Goal: Obtain resource: Download file/media

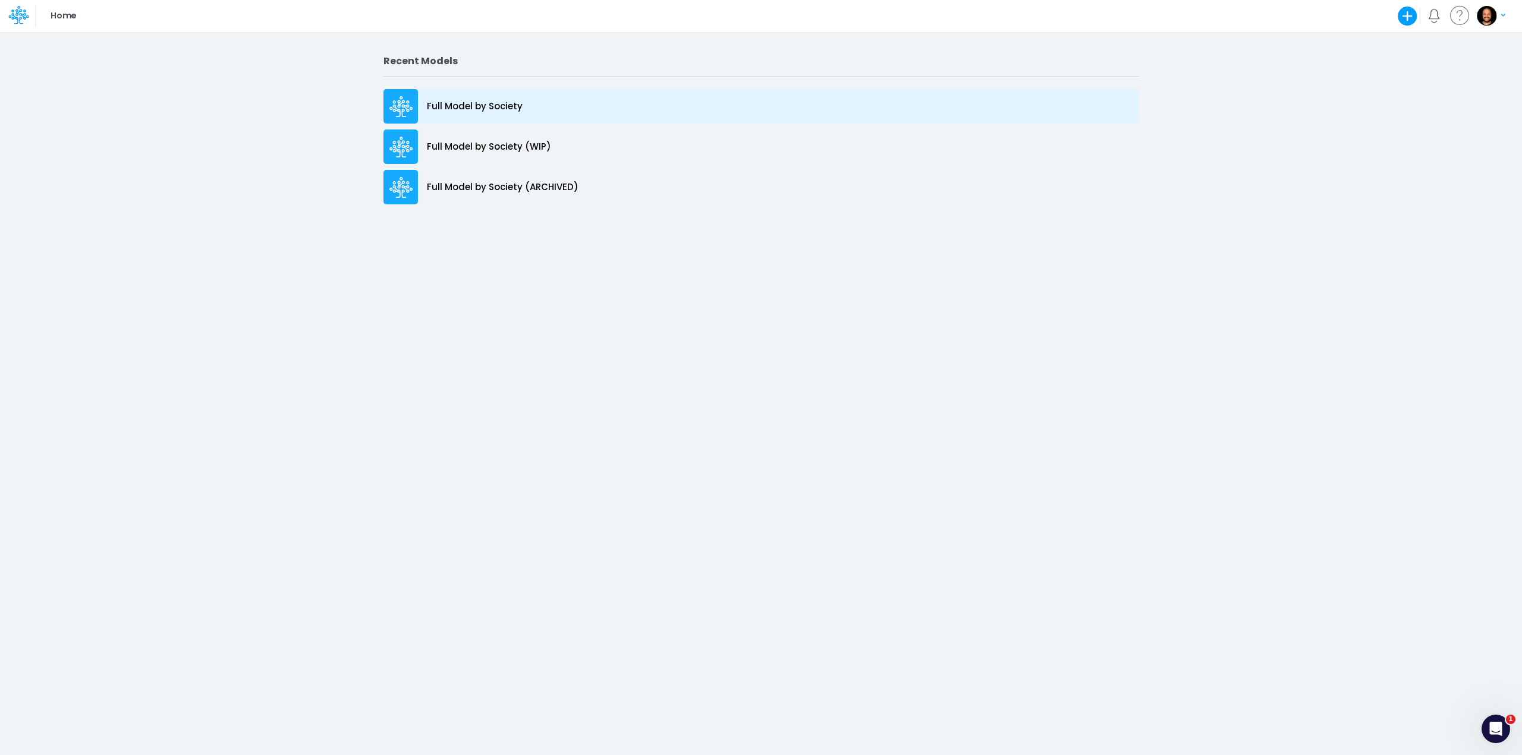
click at [572, 111] on div "Full Model by Society" at bounding box center [760, 106] width 755 height 34
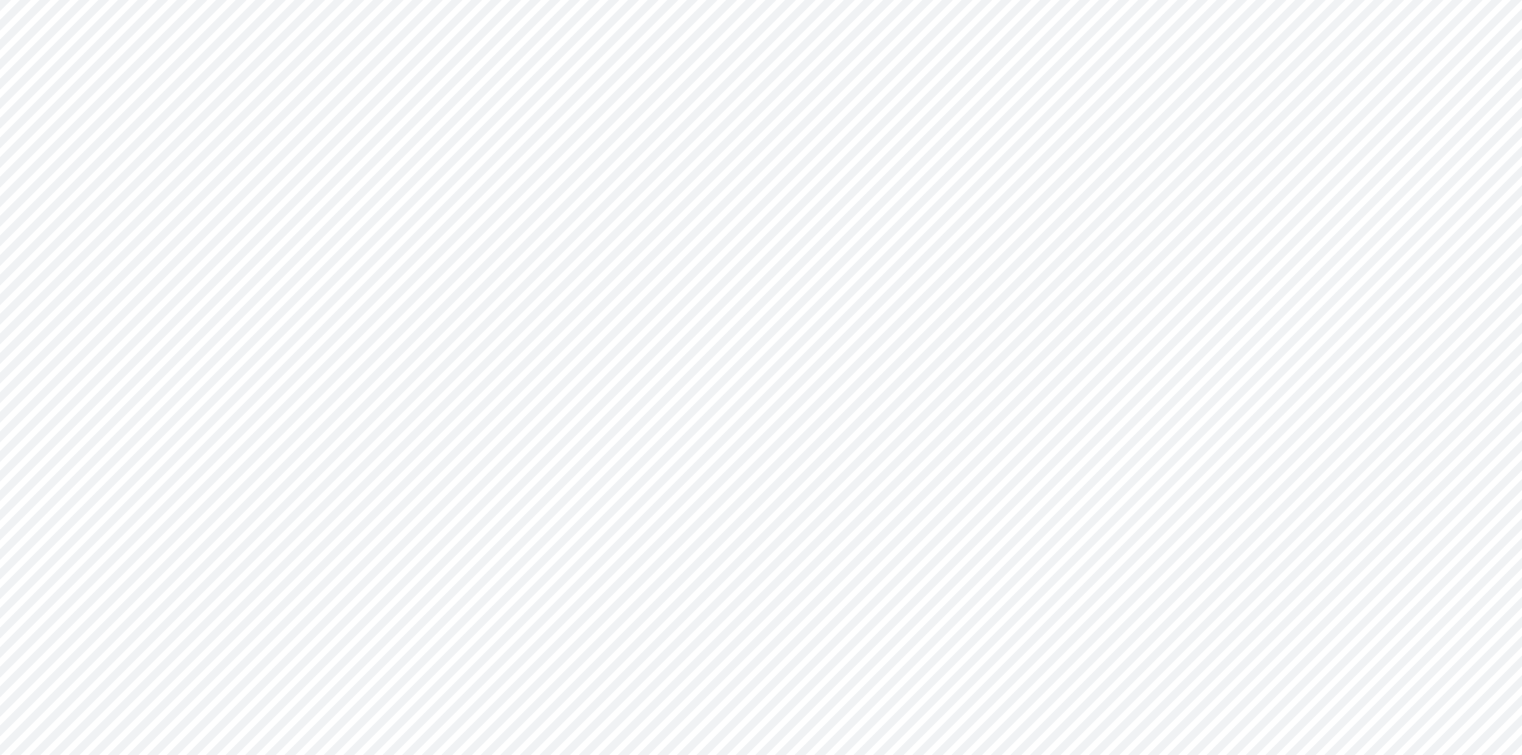
type input "Consolidated FS - BACENGAAP"
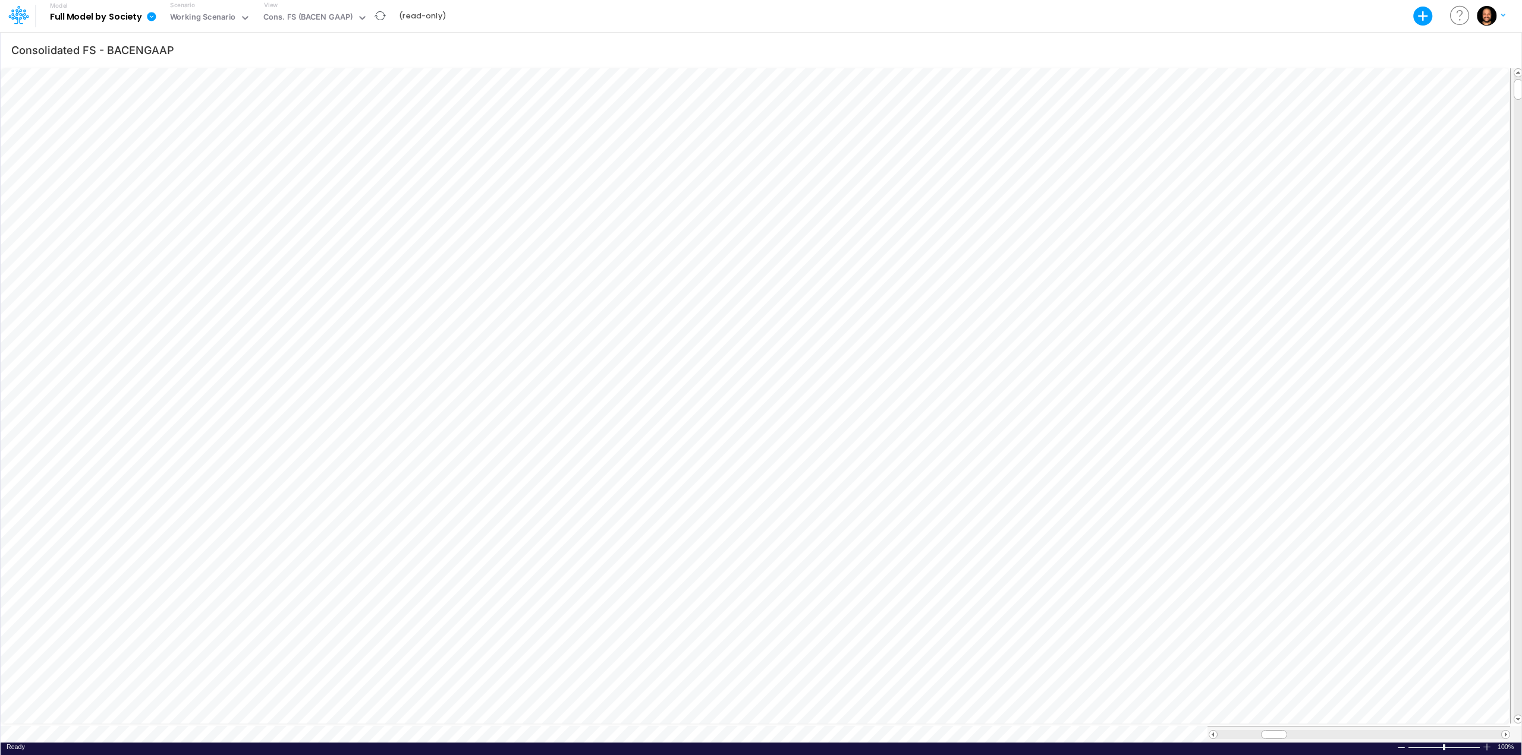
scroll to position [6, 1]
click at [132, 15] on b "Full Model by Society" at bounding box center [96, 17] width 92 height 11
click at [151, 16] on icon at bounding box center [151, 16] width 9 height 9
click at [172, 40] on button "Export" at bounding box center [211, 49] width 127 height 20
click at [289, 55] on button "Excel" at bounding box center [339, 55] width 127 height 18
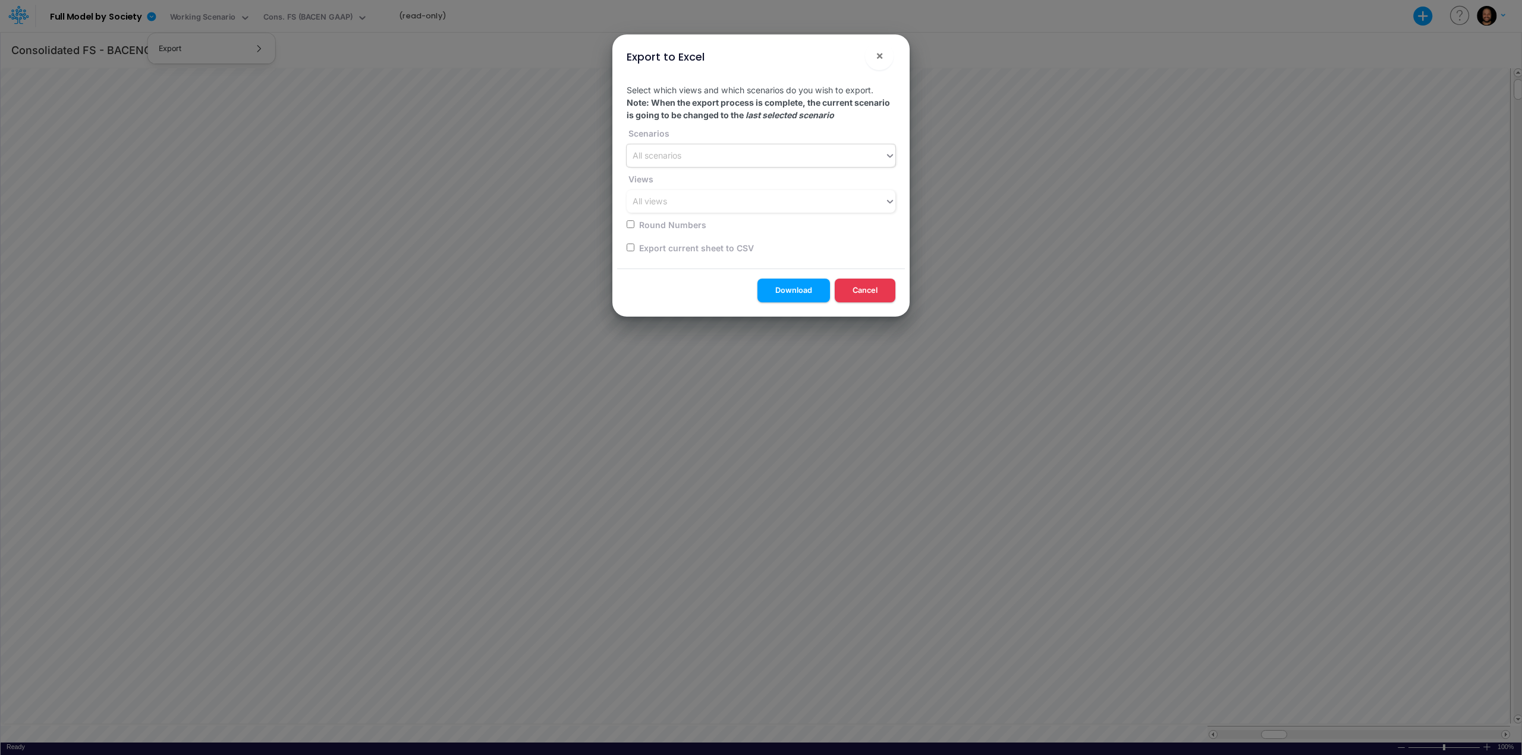
click at [745, 166] on div "All scenarios" at bounding box center [761, 155] width 269 height 23
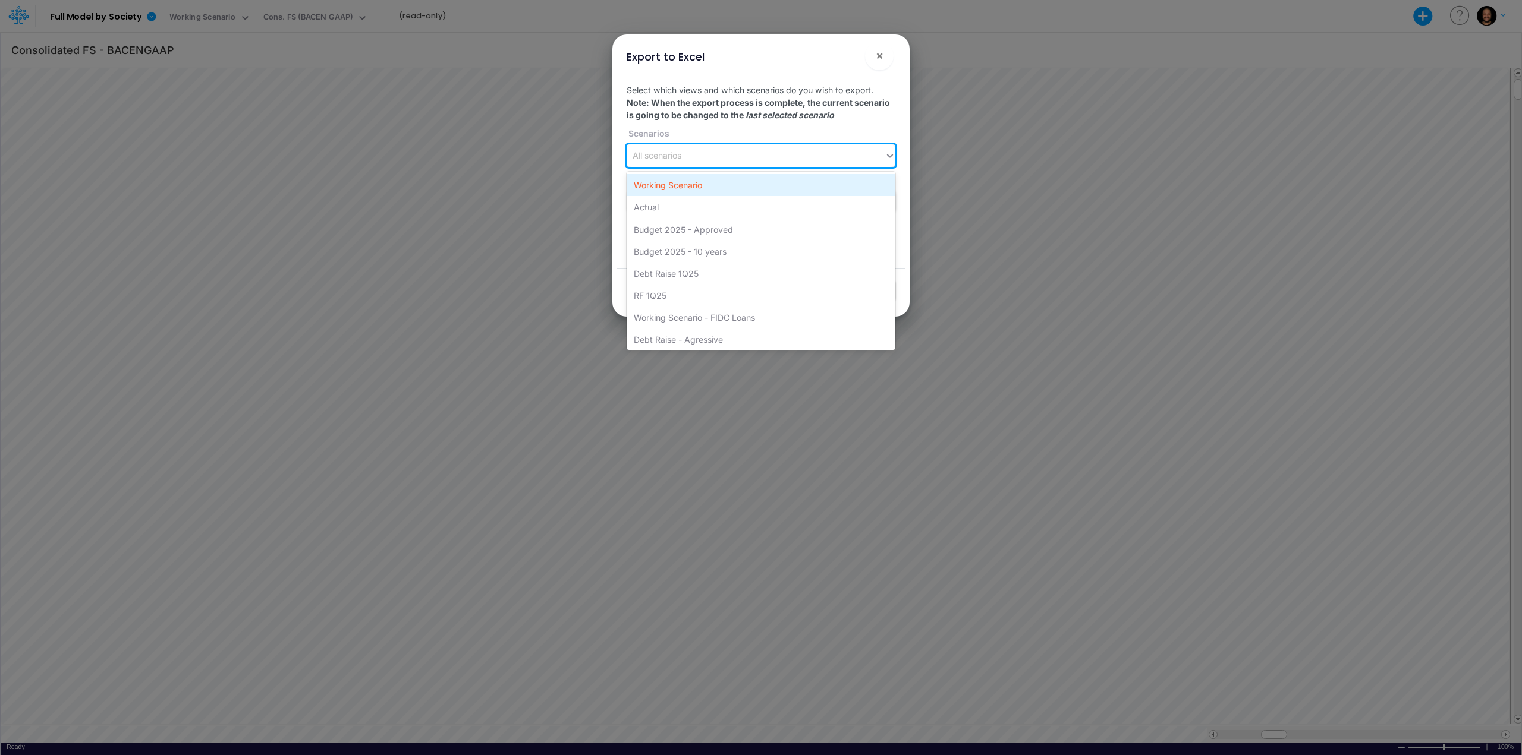
click at [750, 185] on div "Working Scenario" at bounding box center [761, 185] width 269 height 22
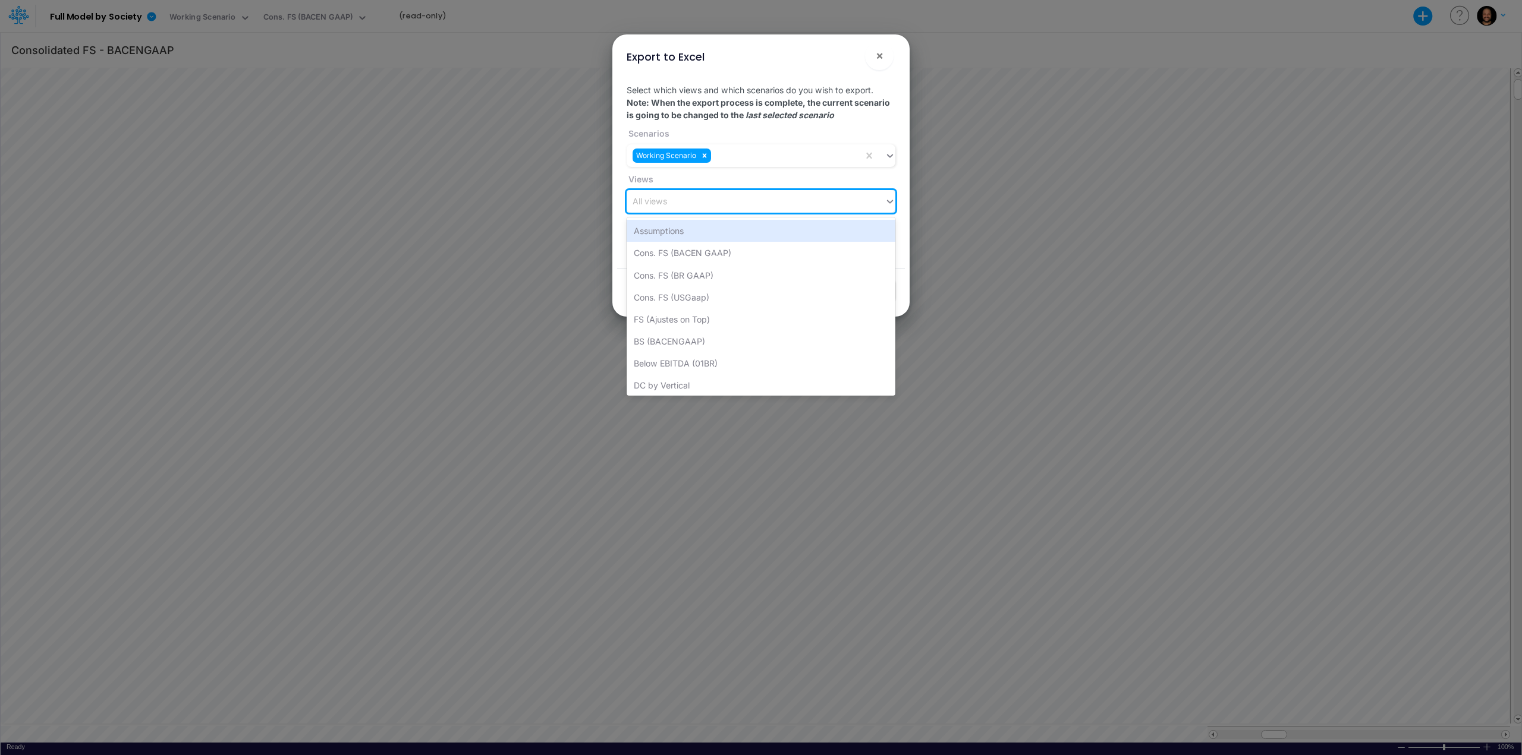
click at [755, 210] on div "All views" at bounding box center [756, 202] width 258 height 20
click at [757, 341] on div "BS (BACENGAAP)" at bounding box center [761, 341] width 269 height 22
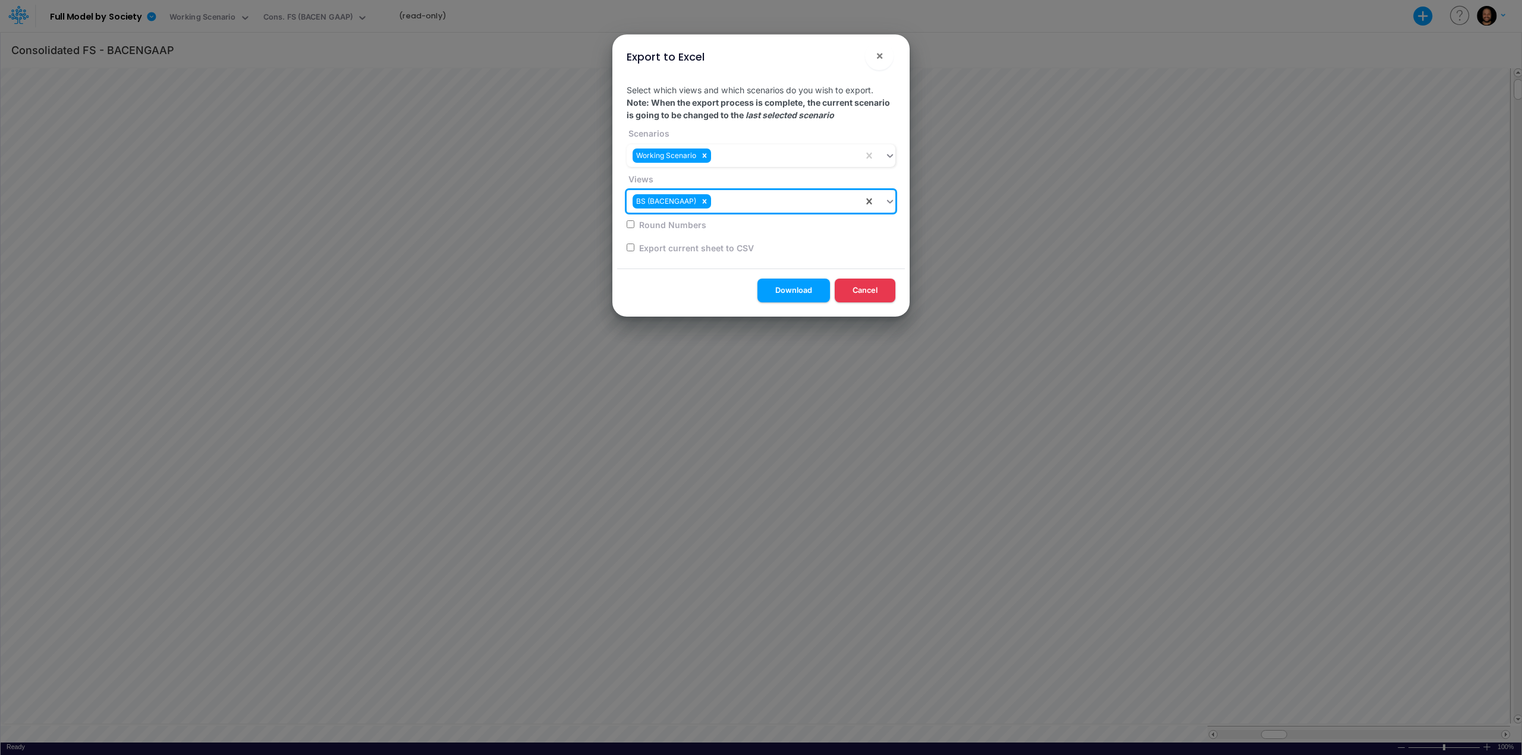
click at [751, 201] on div "BS (BACENGAAP)" at bounding box center [745, 202] width 237 height 20
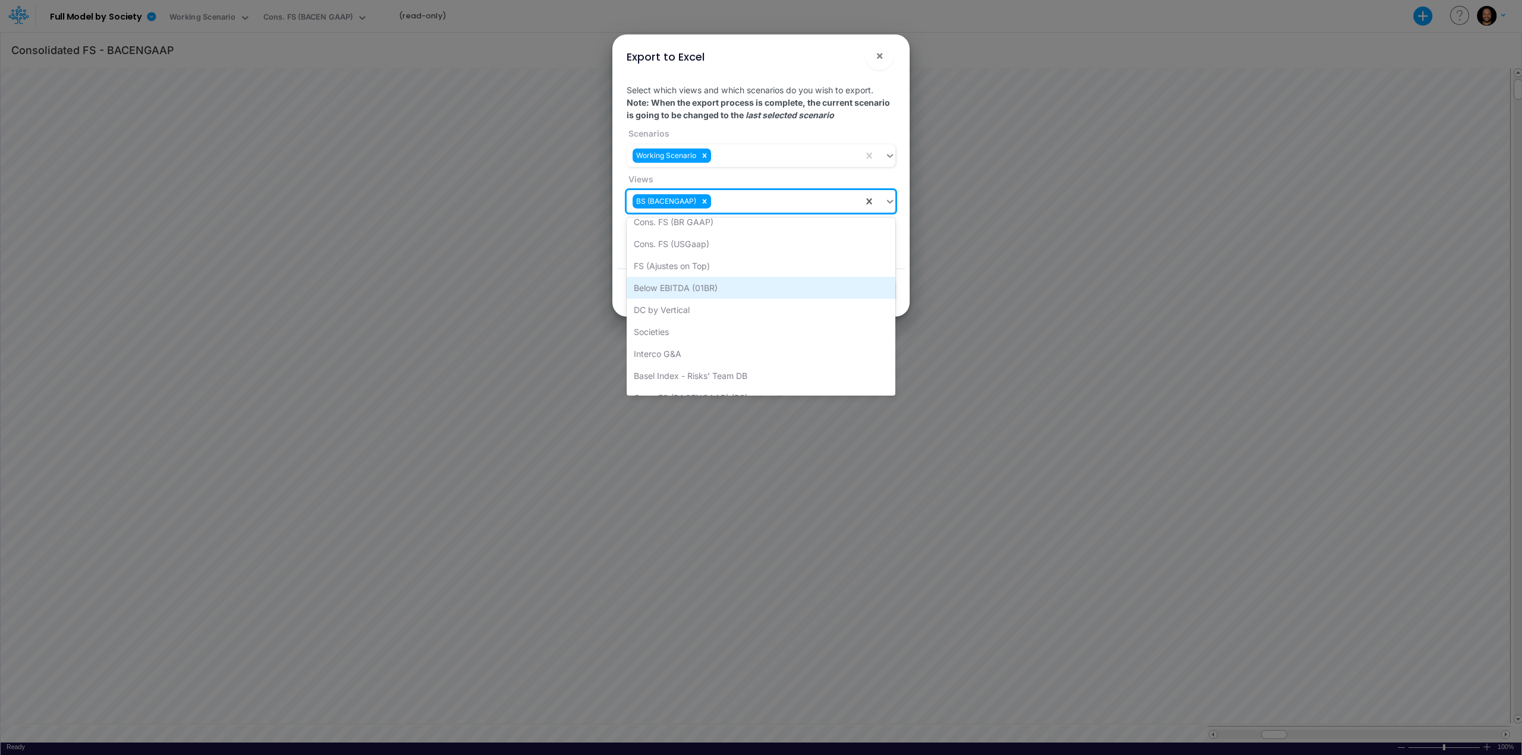
scroll to position [91, 0]
click at [734, 338] on div "Basel Index - Risks' Team DB" at bounding box center [761, 339] width 269 height 22
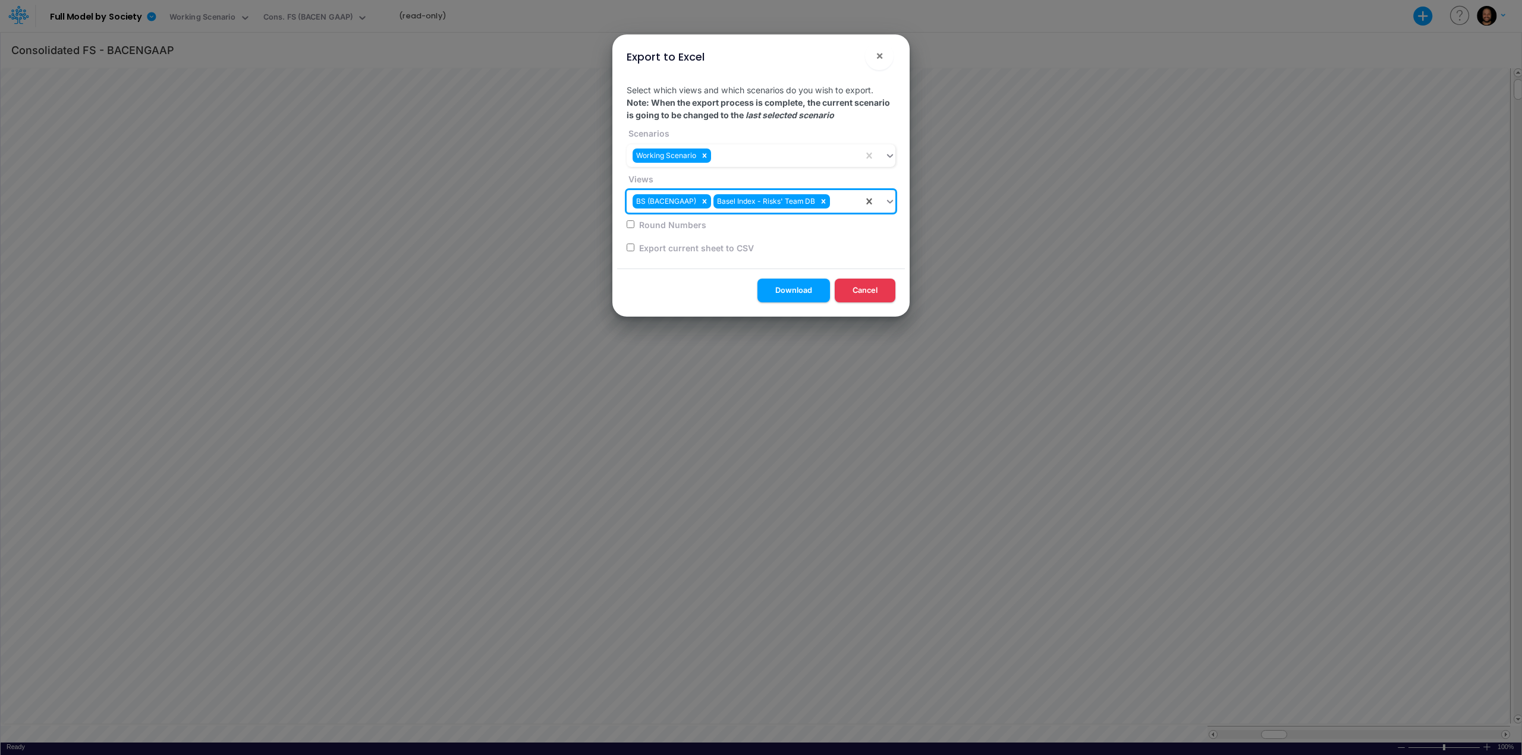
click at [845, 198] on div "BS (BACENGAAP) Basel Index - Risks' Team DB" at bounding box center [745, 202] width 237 height 20
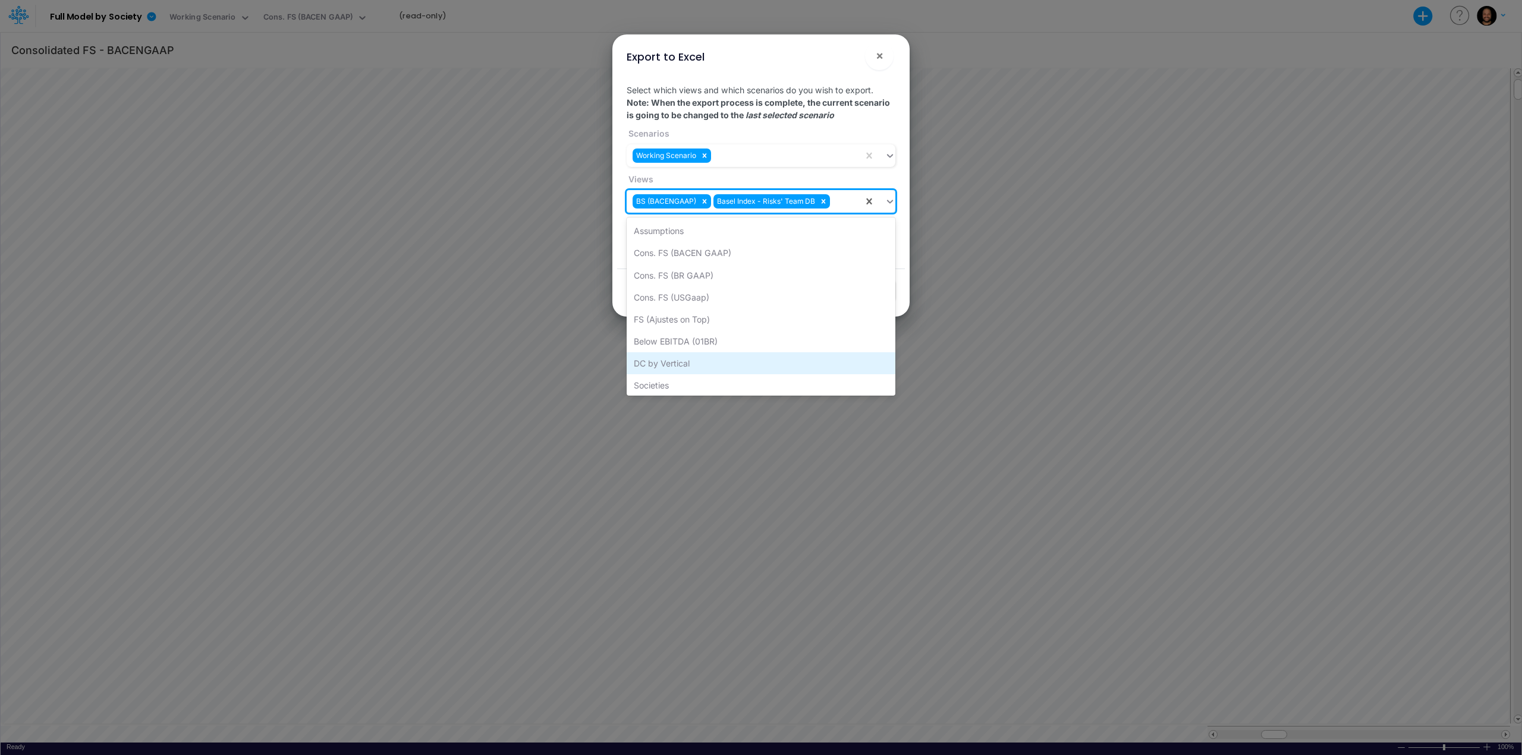
scroll to position [69, 0]
click at [753, 376] on div "Non Financial KPIs - USD" at bounding box center [761, 383] width 269 height 22
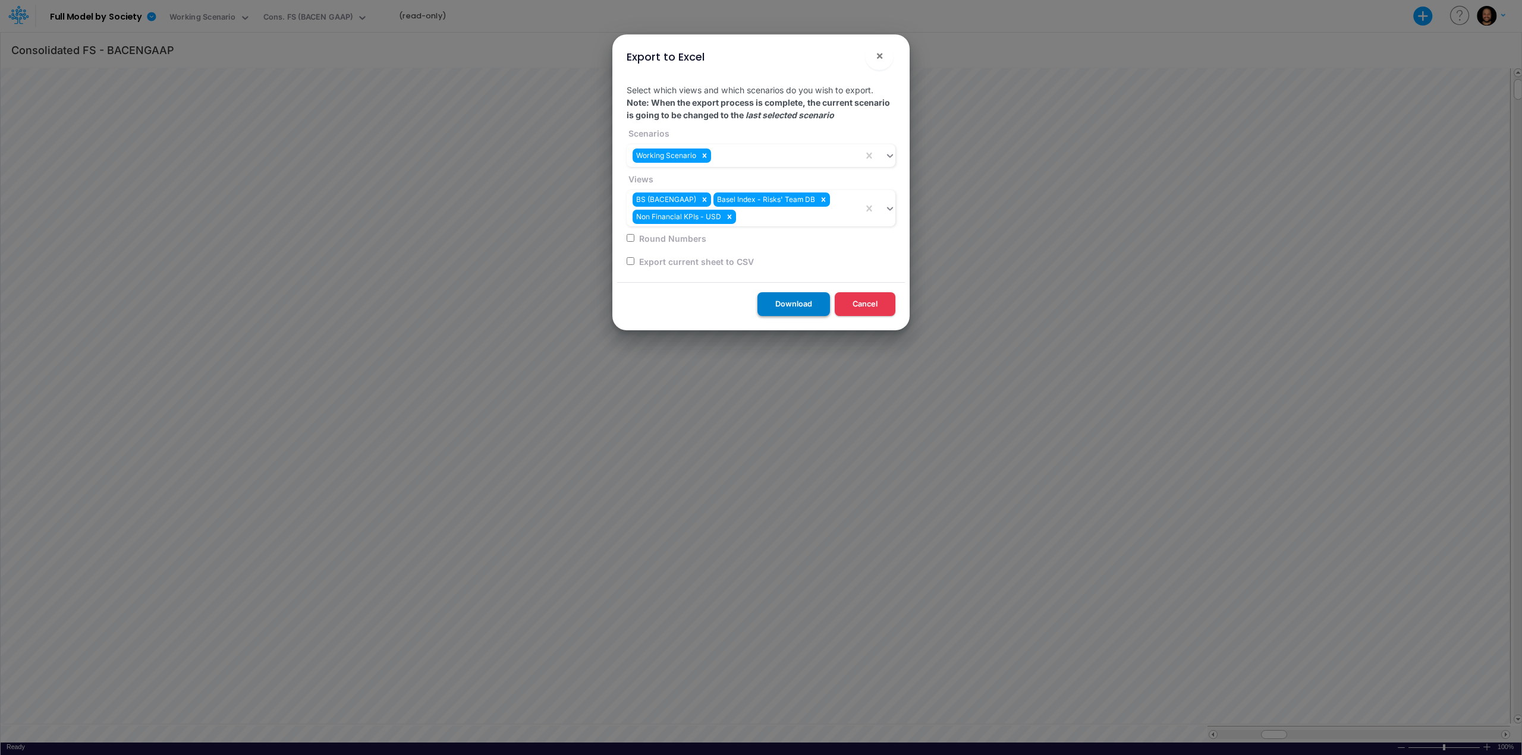
click at [804, 301] on button "Download" at bounding box center [793, 303] width 73 height 23
click at [883, 56] on button "×" at bounding box center [879, 56] width 29 height 29
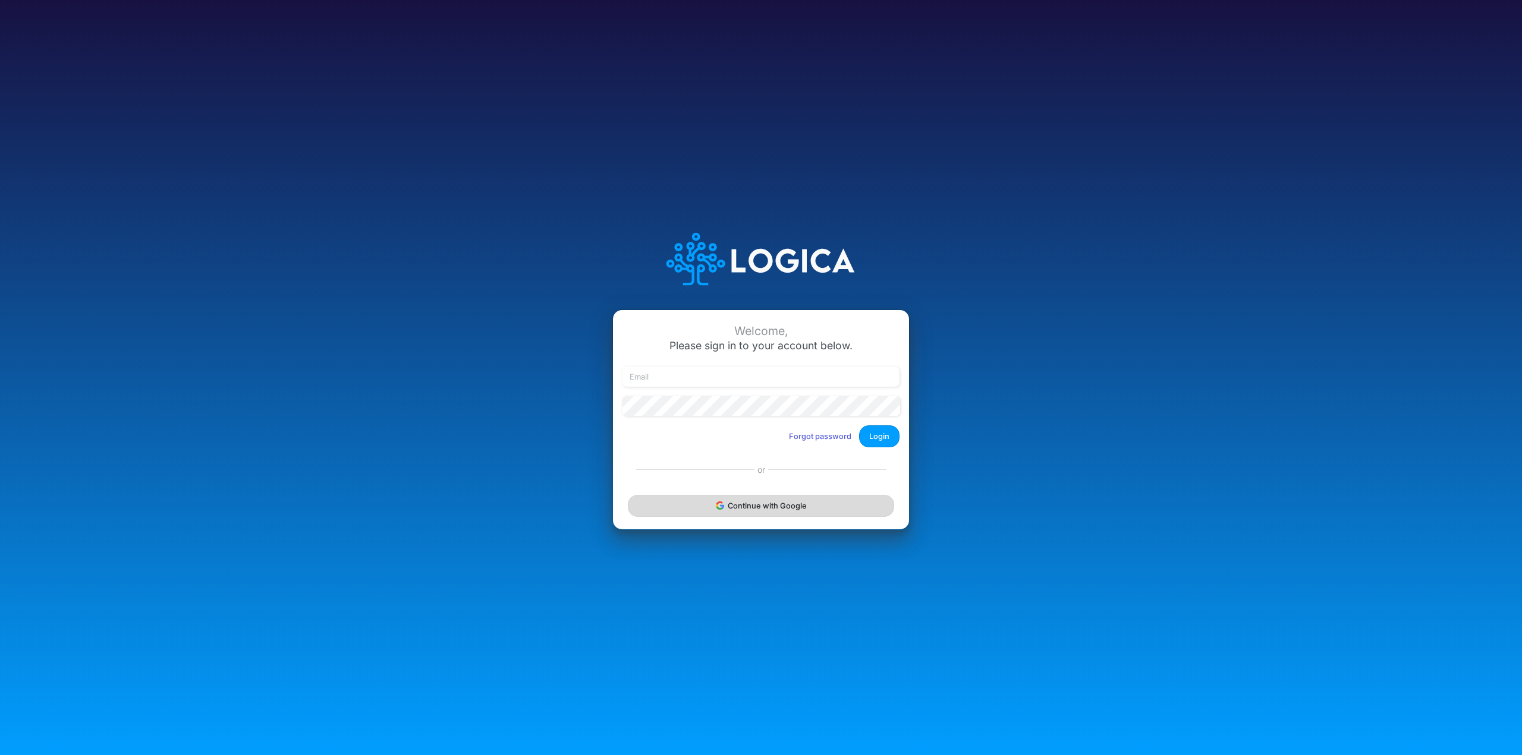
click at [845, 515] on button "Continue with Google" at bounding box center [761, 506] width 266 height 22
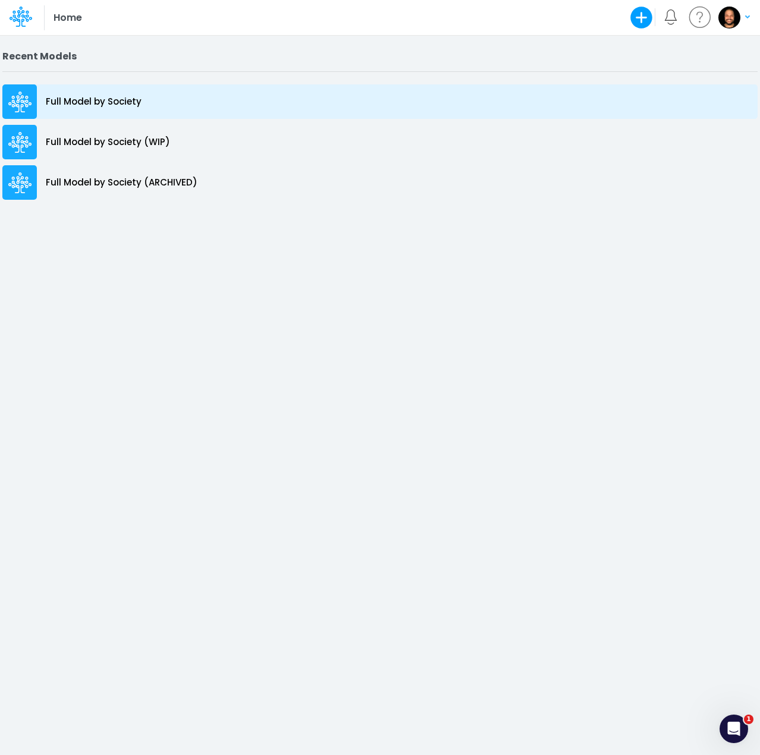
click at [149, 98] on div "Full Model by Society" at bounding box center [379, 101] width 755 height 34
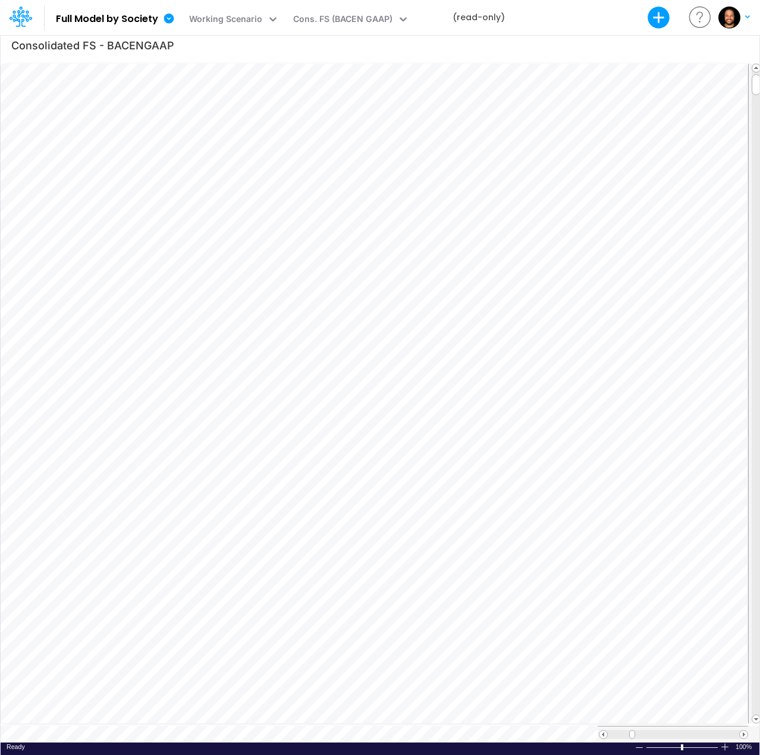
scroll to position [6, 1]
click at [310, 16] on div "Cons. FS (BACEN GAAP)" at bounding box center [342, 19] width 99 height 15
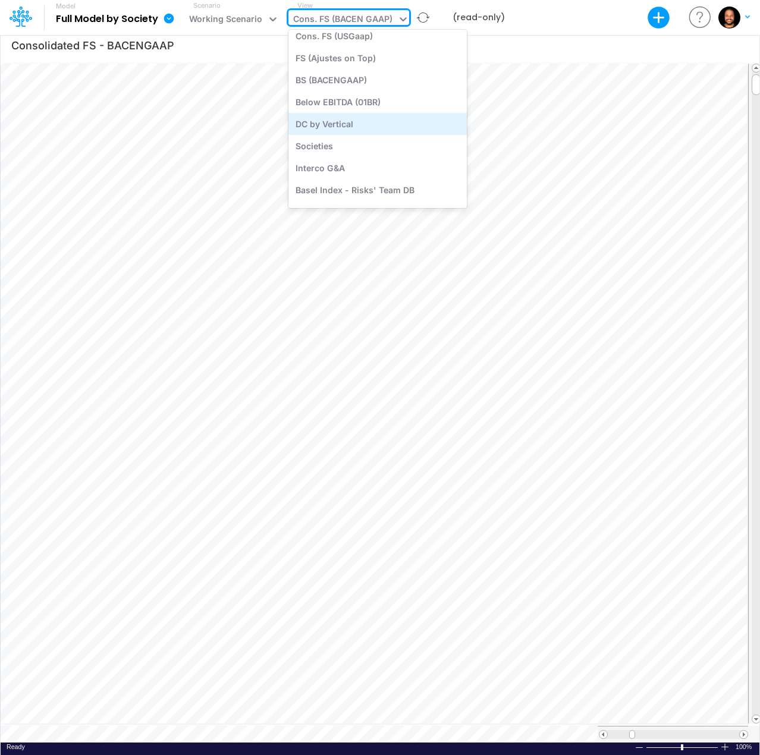
scroll to position [113, 0]
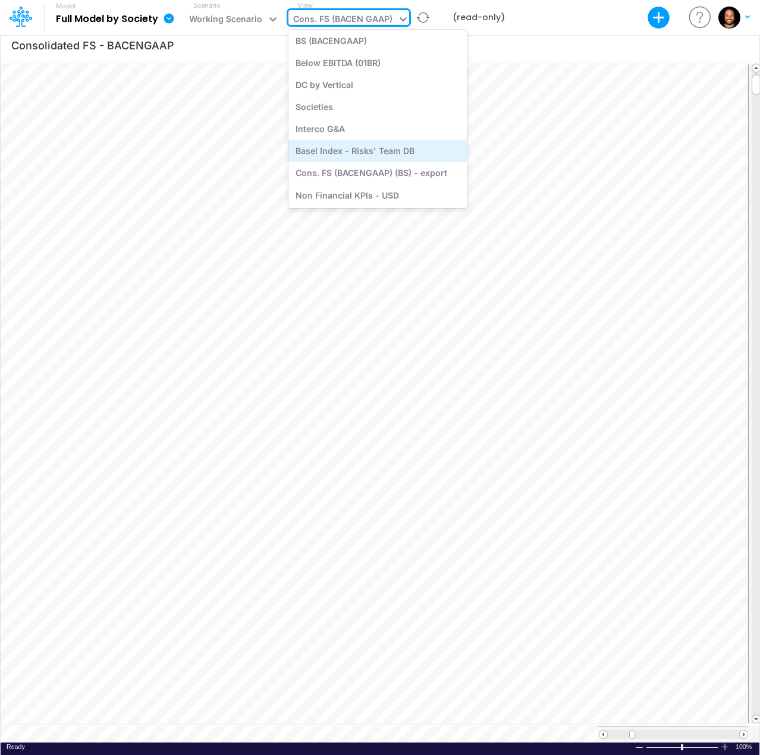
click at [388, 147] on div "Basel Index - Risks' Team DB" at bounding box center [377, 151] width 178 height 22
type input "Basel Index - Datasource"
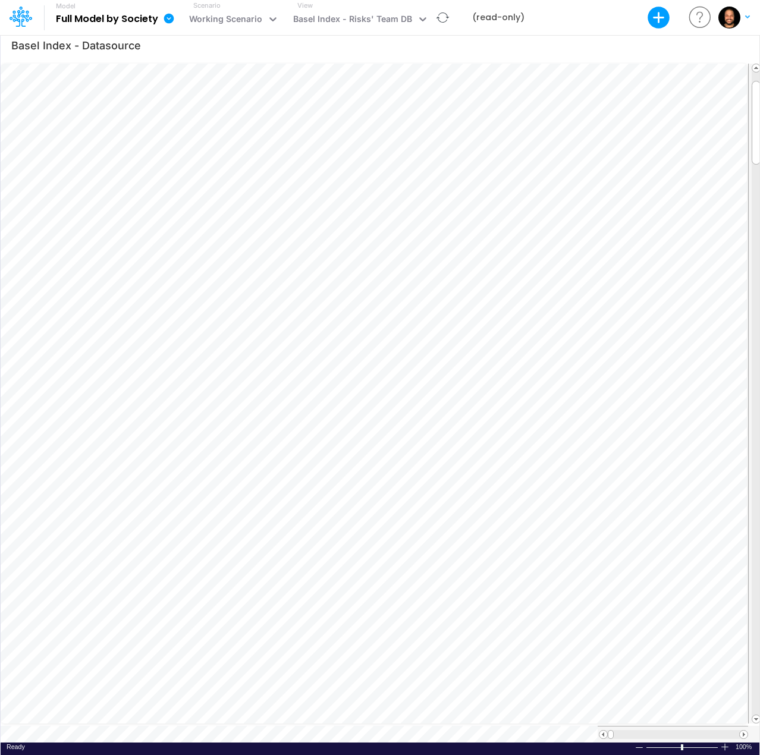
scroll to position [6, 0]
click at [746, 731] on span at bounding box center [743, 735] width 8 height 8
click at [745, 731] on span at bounding box center [743, 735] width 8 height 8
click at [605, 731] on span at bounding box center [603, 735] width 8 height 8
